Goal: Information Seeking & Learning: Learn about a topic

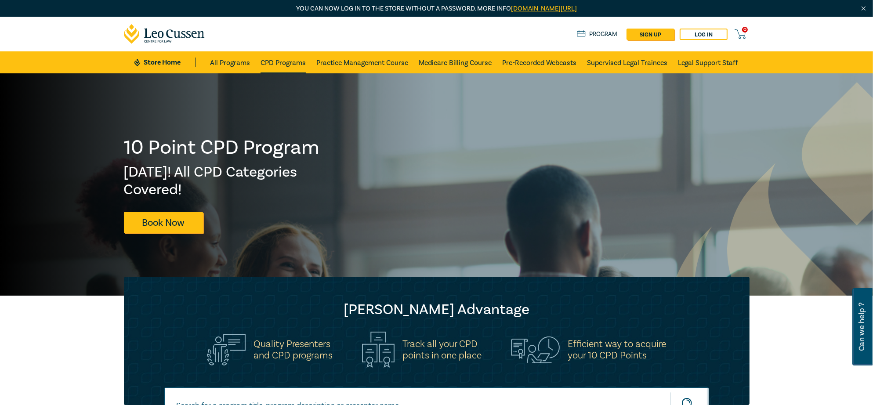
click at [281, 68] on link "CPD Programs" at bounding box center [283, 62] width 45 height 22
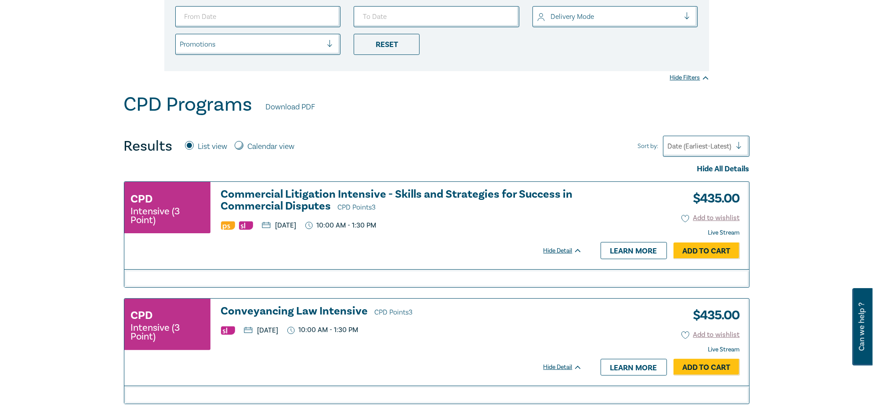
scroll to position [220, 0]
click at [325, 309] on h3 "Conveyancing Law Intensive CPD Points 3" at bounding box center [401, 311] width 361 height 13
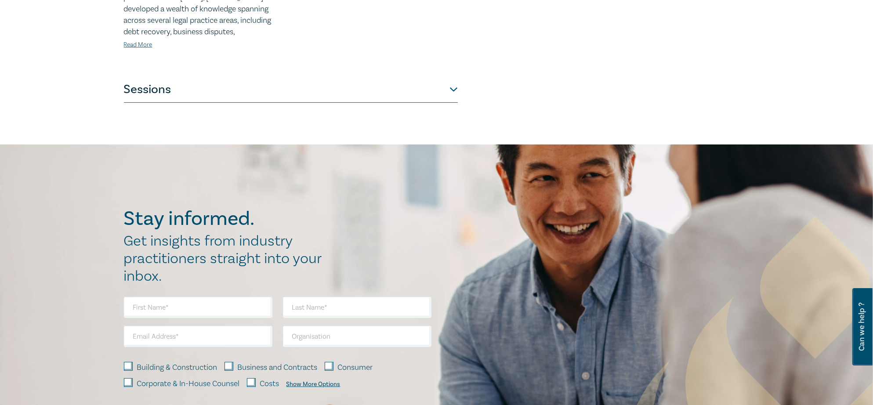
click at [156, 79] on button "Sessions" at bounding box center [291, 89] width 334 height 26
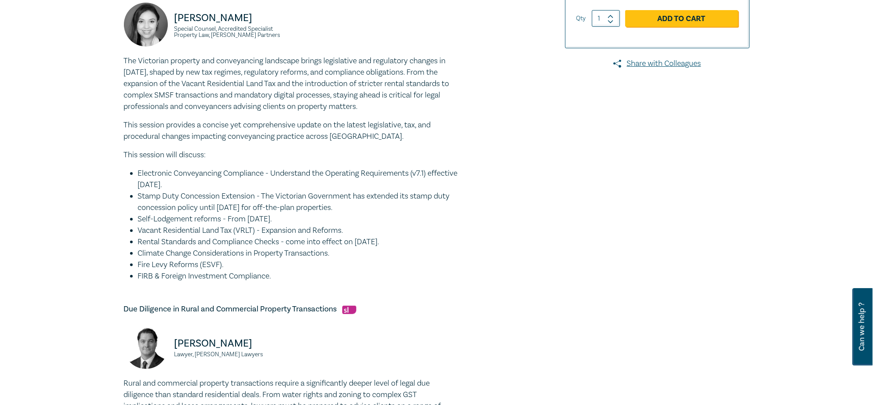
scroll to position [308, 0]
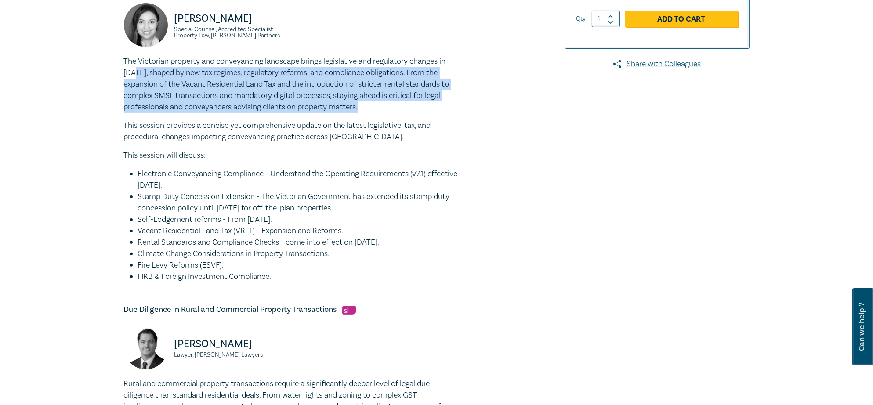
drag, startPoint x: 367, startPoint y: 107, endPoint x: 138, endPoint y: 75, distance: 230.3
click at [138, 75] on p "The Victorian property and conveyancing landscape brings legislative and regula…" at bounding box center [291, 84] width 334 height 57
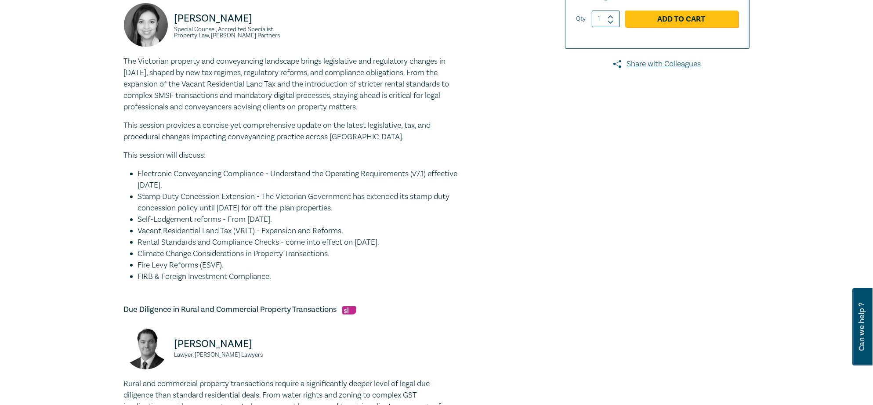
drag, startPoint x: 294, startPoint y: 65, endPoint x: 302, endPoint y: 65, distance: 7.9
click at [294, 65] on p "The Victorian property and conveyancing landscape brings legislative and regula…" at bounding box center [291, 84] width 334 height 57
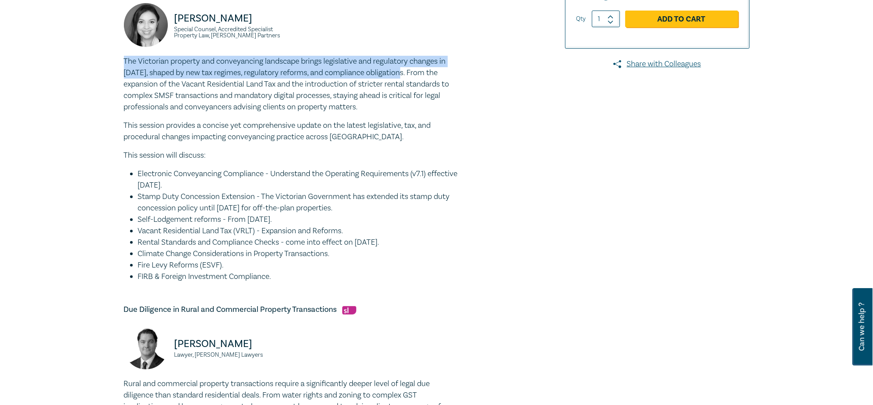
drag, startPoint x: 405, startPoint y: 73, endPoint x: 153, endPoint y: 77, distance: 251.9
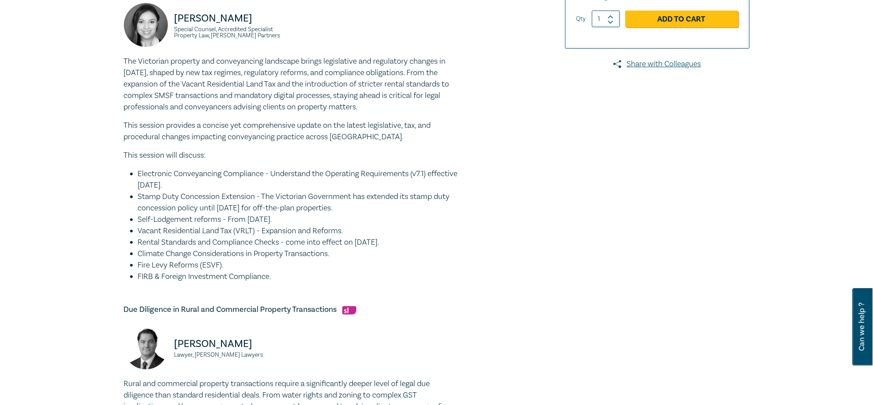
click at [423, 77] on p "The Victorian property and conveyancing landscape brings legislative and regula…" at bounding box center [291, 84] width 334 height 57
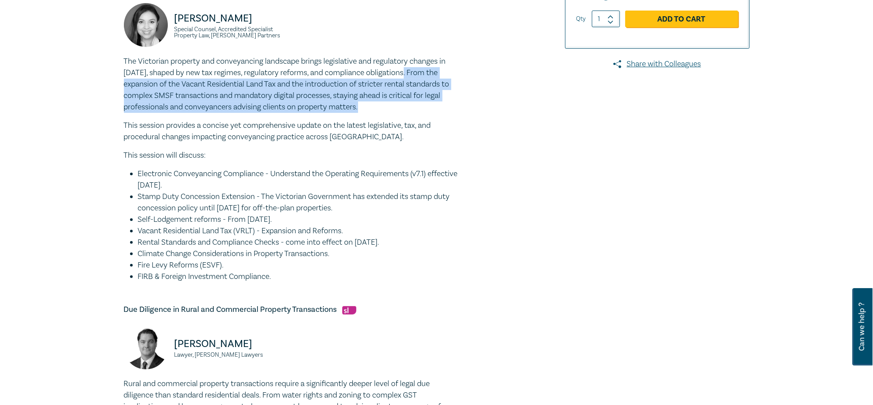
drag, startPoint x: 407, startPoint y: 73, endPoint x: 411, endPoint y: 106, distance: 34.1
click at [411, 106] on p "The Victorian property and conveyancing landscape brings legislative and regula…" at bounding box center [291, 84] width 334 height 57
copy p "From the expansion of the Vacant Residential Land Tax and the introduction of s…"
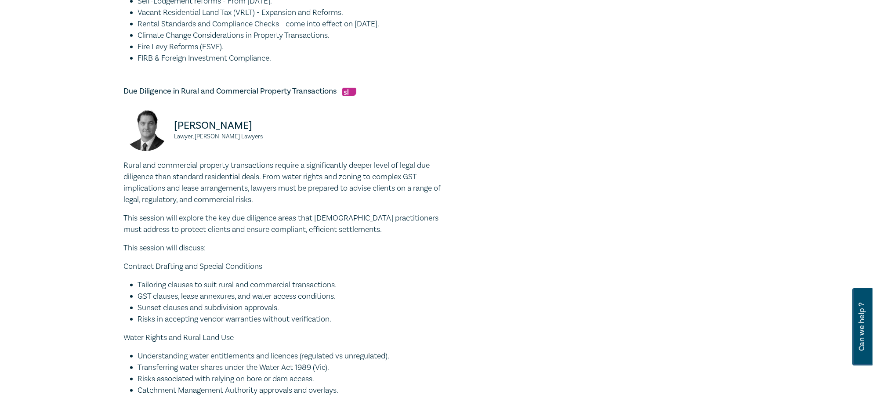
scroll to position [527, 0]
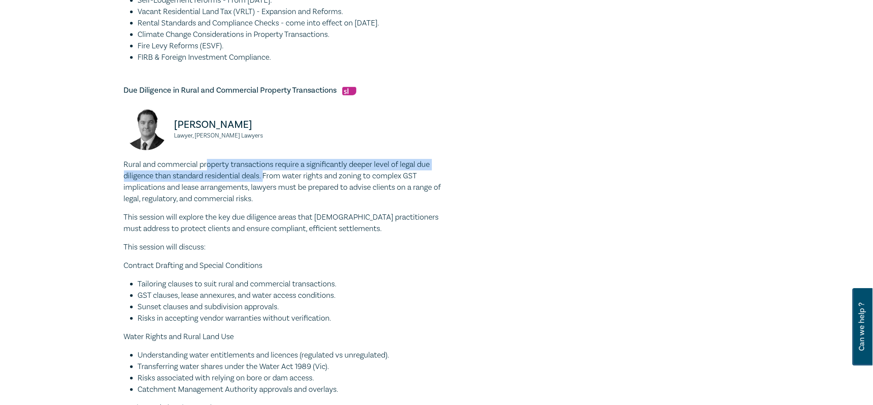
drag, startPoint x: 265, startPoint y: 176, endPoint x: 207, endPoint y: 170, distance: 58.4
click at [207, 170] on p "Rural and commercial property transactions require a significantly deeper level…" at bounding box center [291, 182] width 334 height 46
click at [265, 176] on p "Rural and commercial property transactions require a significantly deeper level…" at bounding box center [291, 182] width 334 height 46
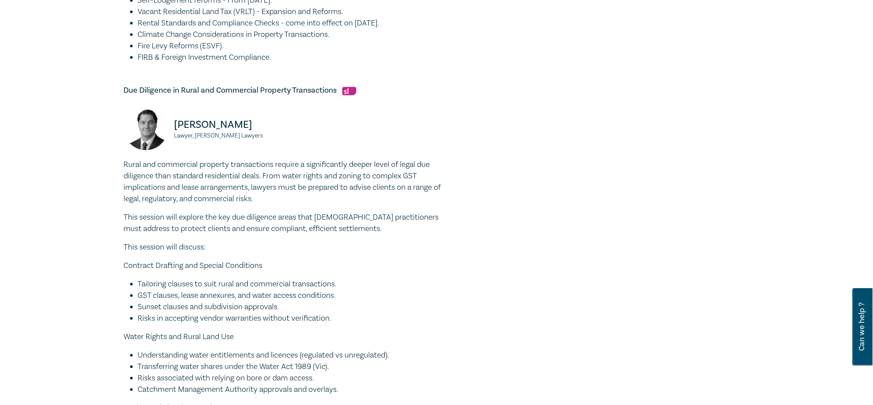
drag, startPoint x: 267, startPoint y: 176, endPoint x: 268, endPoint y: 194, distance: 18.0
click at [268, 194] on p "Rural and commercial property transactions require a significantly deeper level…" at bounding box center [291, 182] width 334 height 46
copy p "From water rights and zoning to complex GST implications and lease arrangements…"
